Goal: Information Seeking & Learning: Learn about a topic

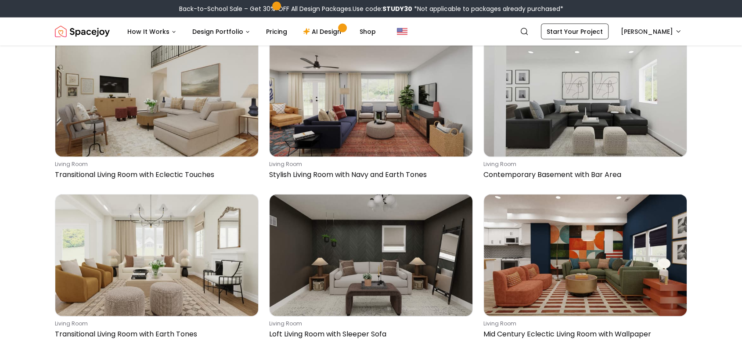
scroll to position [9000, 0]
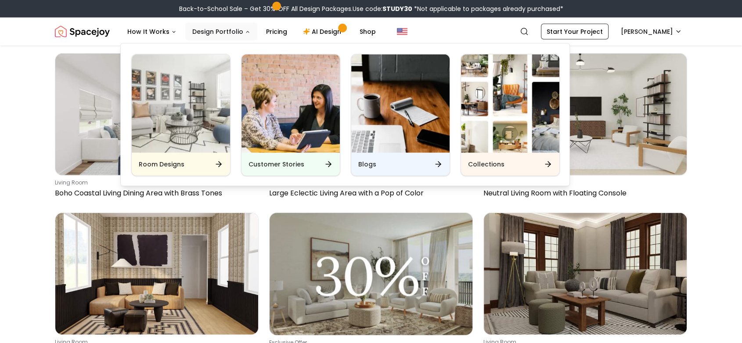
click at [228, 33] on button "Design Portfolio" at bounding box center [221, 32] width 72 height 18
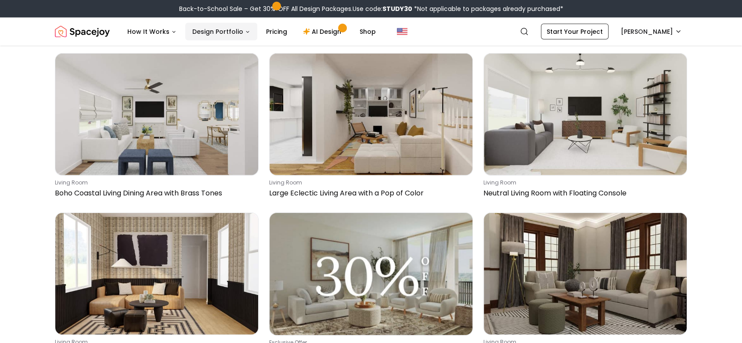
click at [238, 31] on button "Design Portfolio" at bounding box center [221, 32] width 72 height 18
click at [245, 31] on icon "Main" at bounding box center [247, 31] width 5 height 5
click at [147, 31] on button "How It Works" at bounding box center [151, 32] width 63 height 18
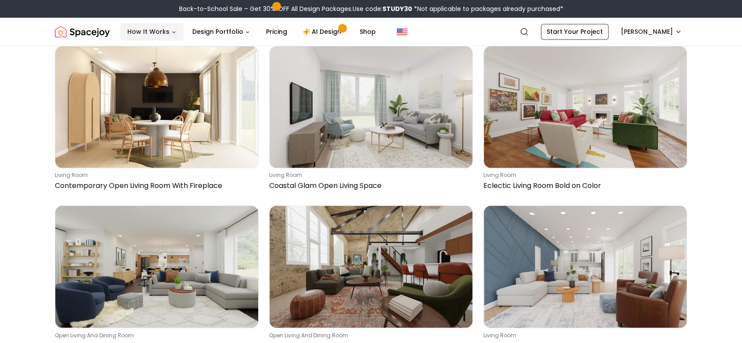
scroll to position [11700, 0]
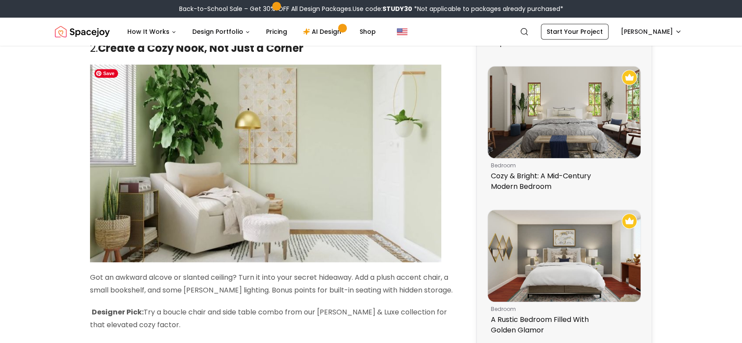
scroll to position [900, 0]
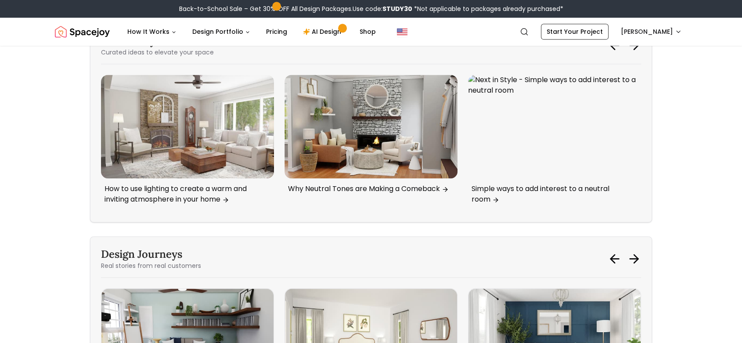
scroll to position [1500, 0]
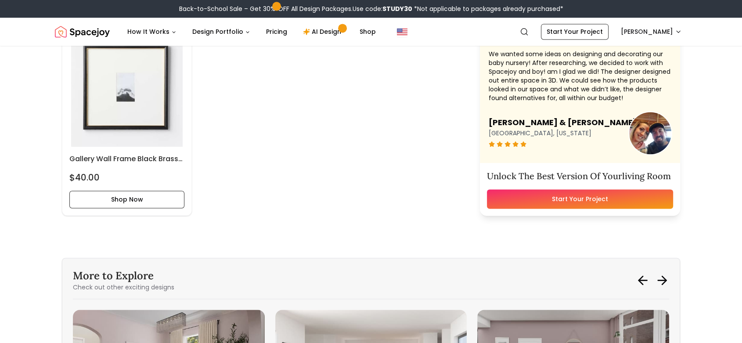
scroll to position [4282, 0]
